Goal: Task Accomplishment & Management: Manage account settings

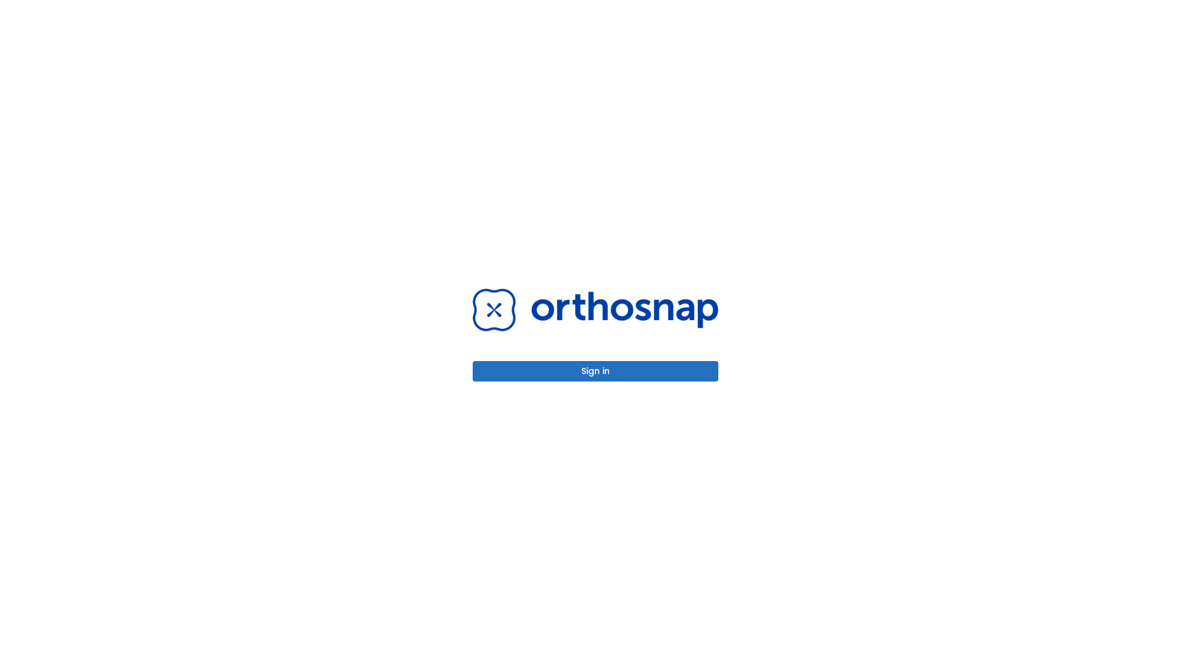
click at [595, 371] on button "Sign in" at bounding box center [596, 371] width 246 height 20
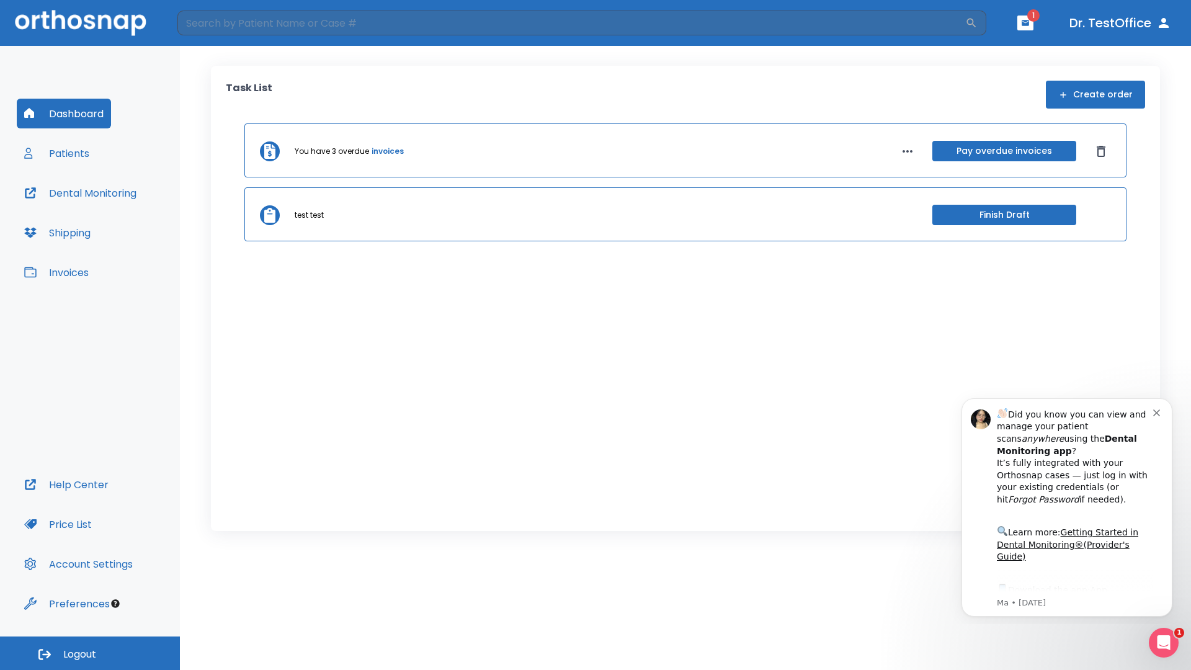
click at [90, 653] on span "Logout" at bounding box center [79, 654] width 33 height 14
